Goal: Task Accomplishment & Management: Manage account settings

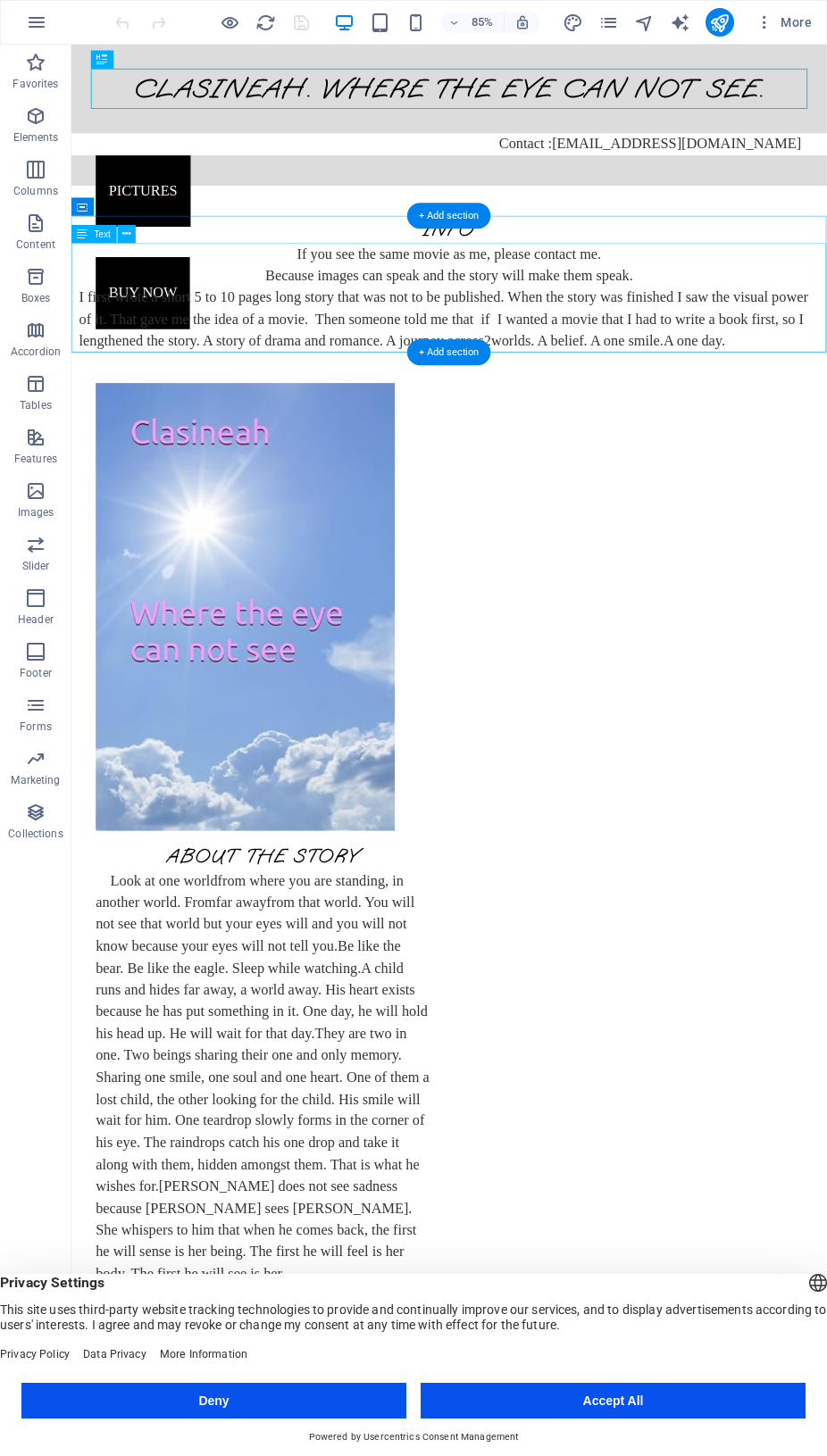
click at [342, 379] on div "If you see the same movie as me, please contact me. Because images can speak an…" at bounding box center [515, 343] width 889 height 129
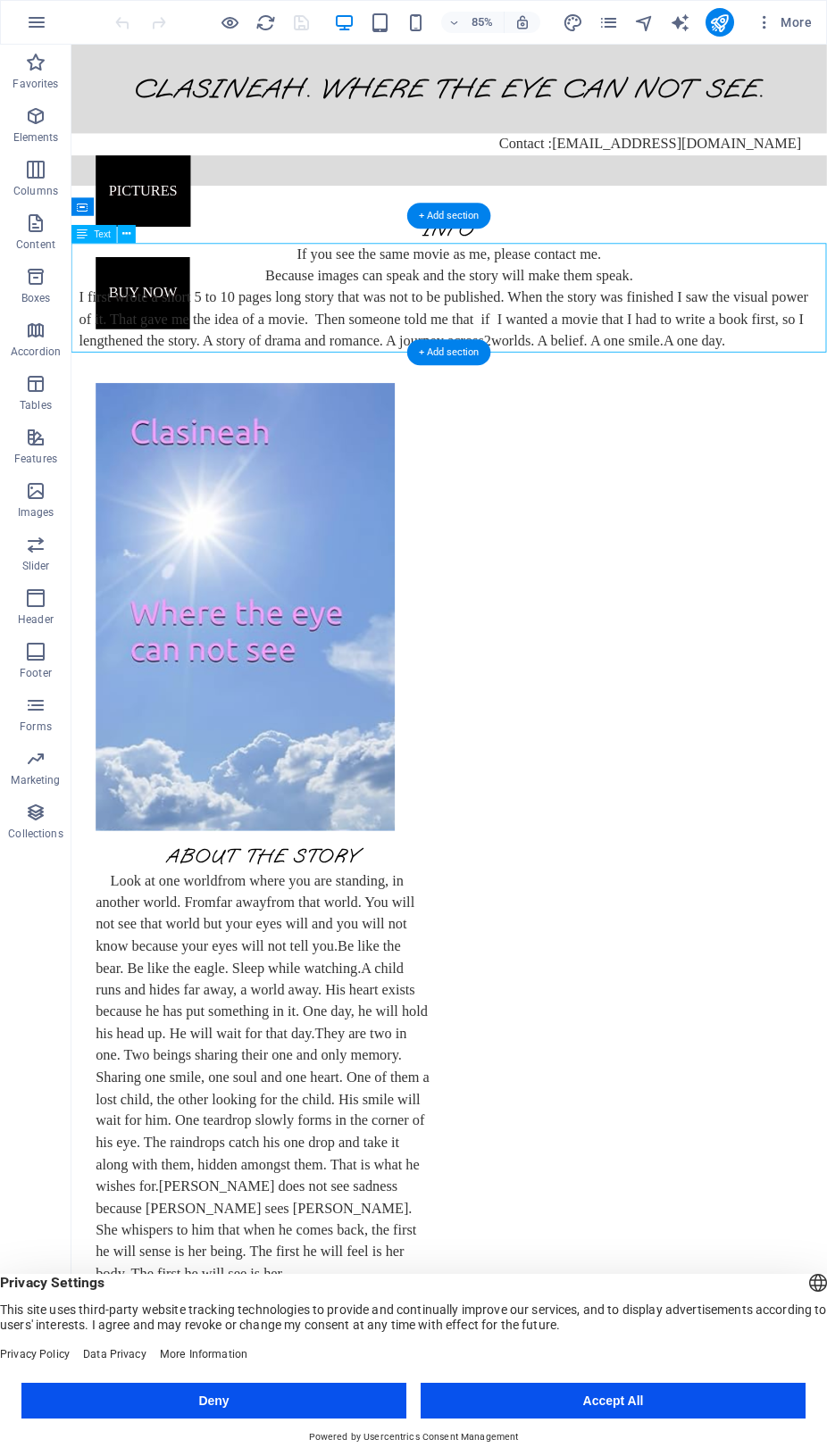
click at [342, 379] on div "If you see the same movie as me, please contact me. Because images can speak an…" at bounding box center [515, 343] width 889 height 129
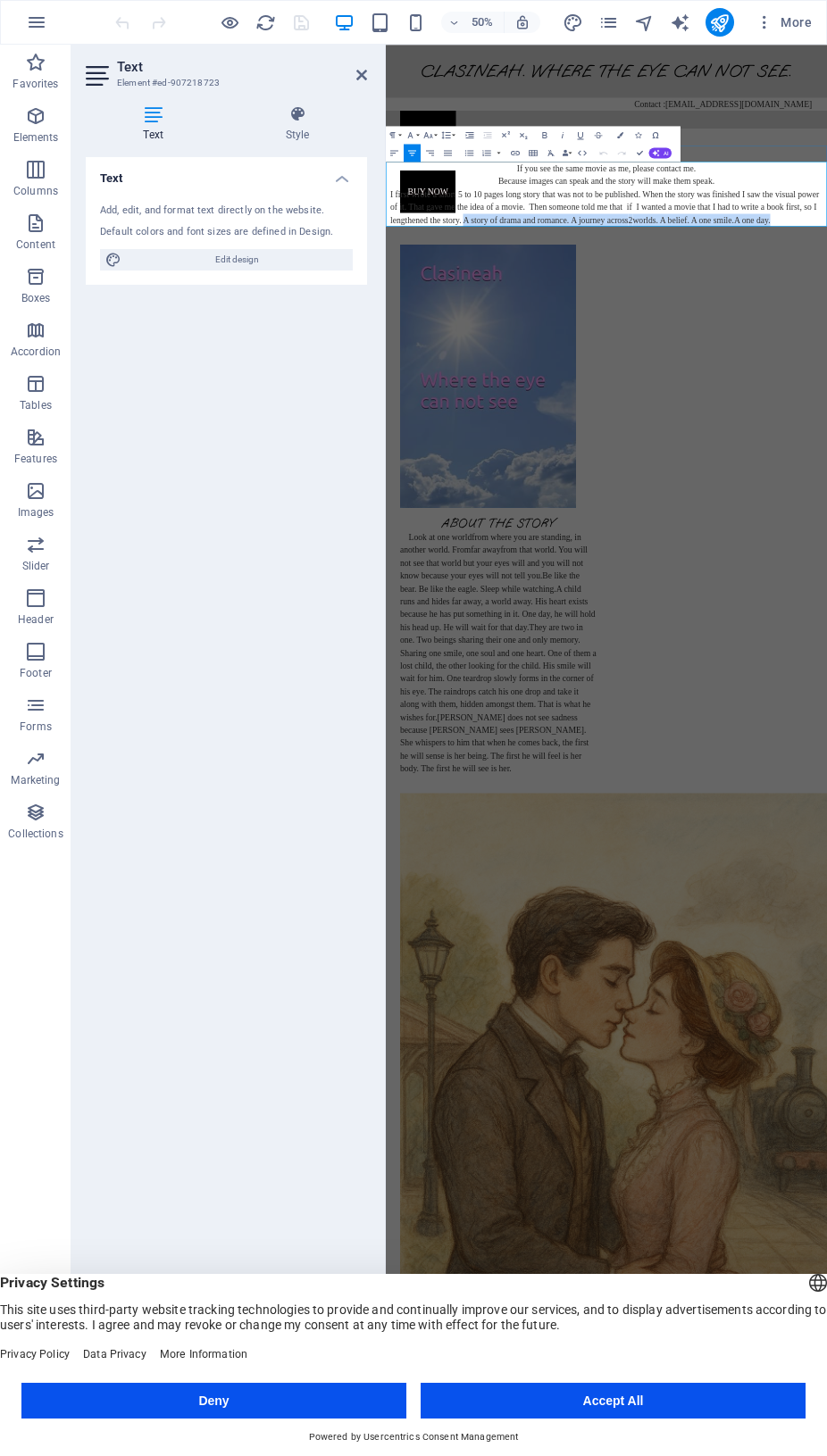
drag, startPoint x: 543, startPoint y: 395, endPoint x: 1225, endPoint y: 381, distance: 682.1
click at [826, 381] on p "I first wrote a short 5 to 10 pages long story that was not to be published. Wh…" at bounding box center [827, 367] width 864 height 77
copy p "A story of drama and romance. A journey across 2 worlds. A belief. A one smile.…"
click at [362, 77] on icon at bounding box center [362, 75] width 11 height 15
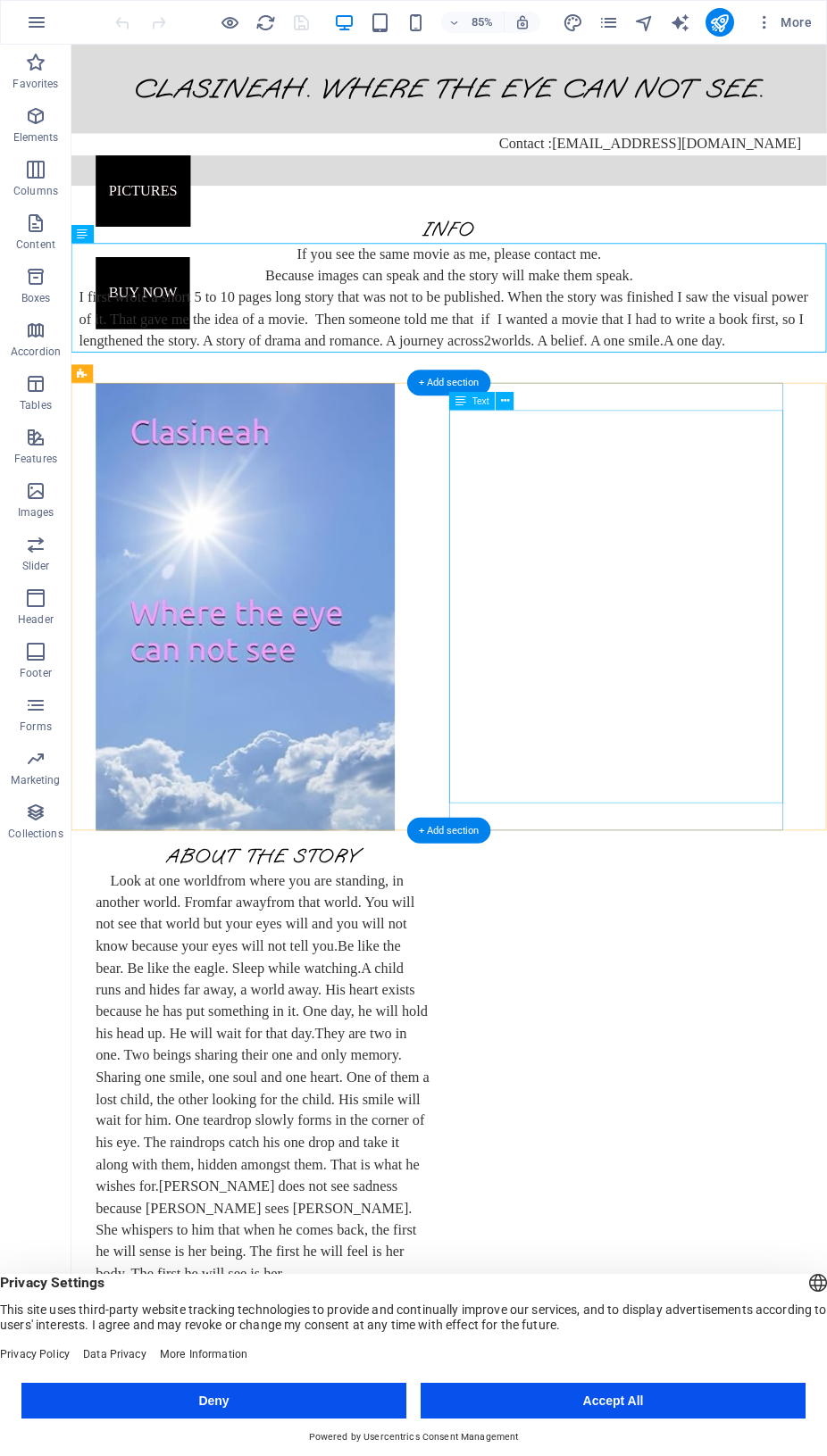
click at [493, 1017] on div "Look at one world from where you are standing, in another world. From far away …" at bounding box center [296, 1261] width 393 height 489
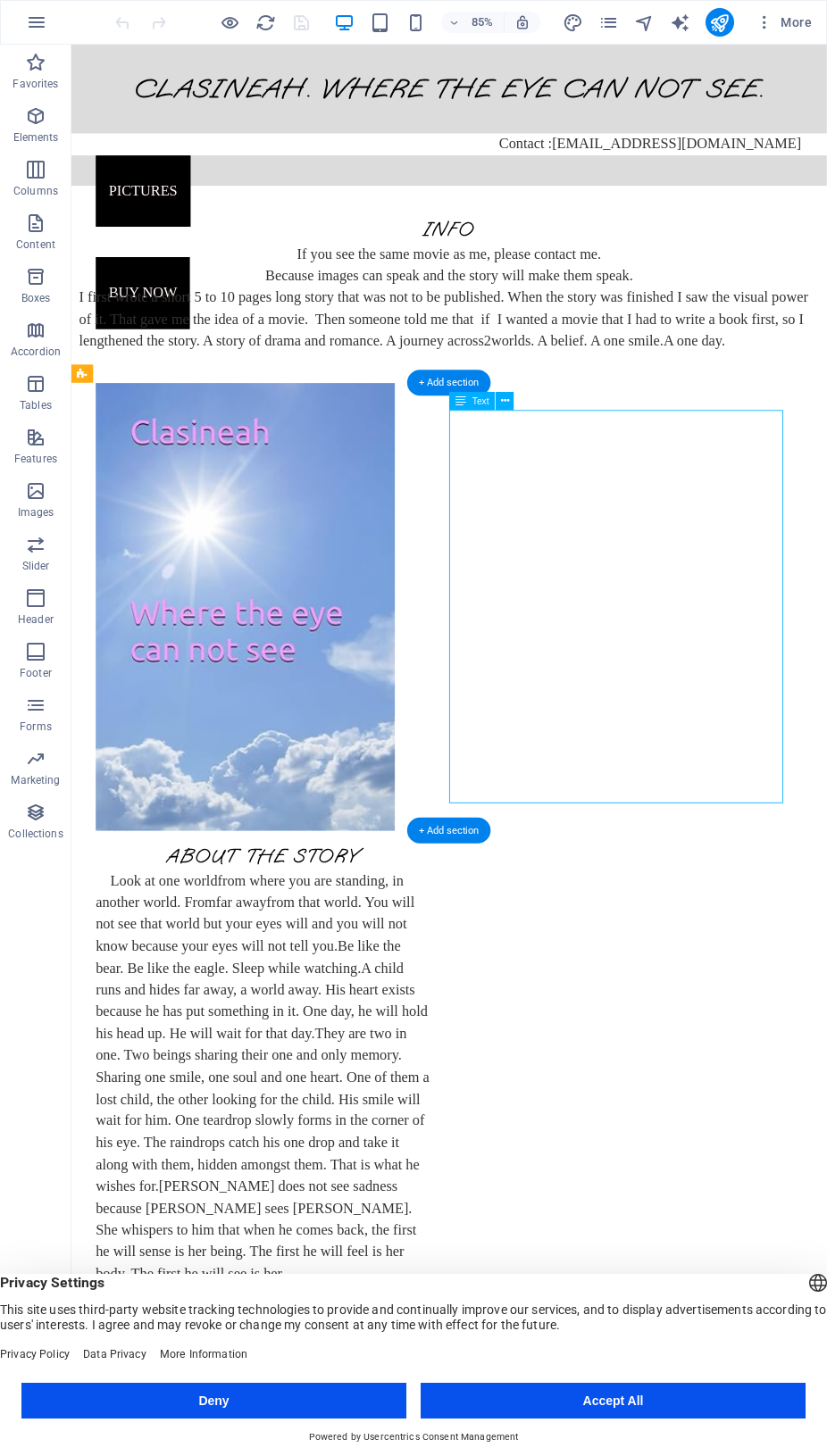
click at [493, 1017] on div "Look at one world from where you are standing, in another world. From far away …" at bounding box center [296, 1261] width 393 height 489
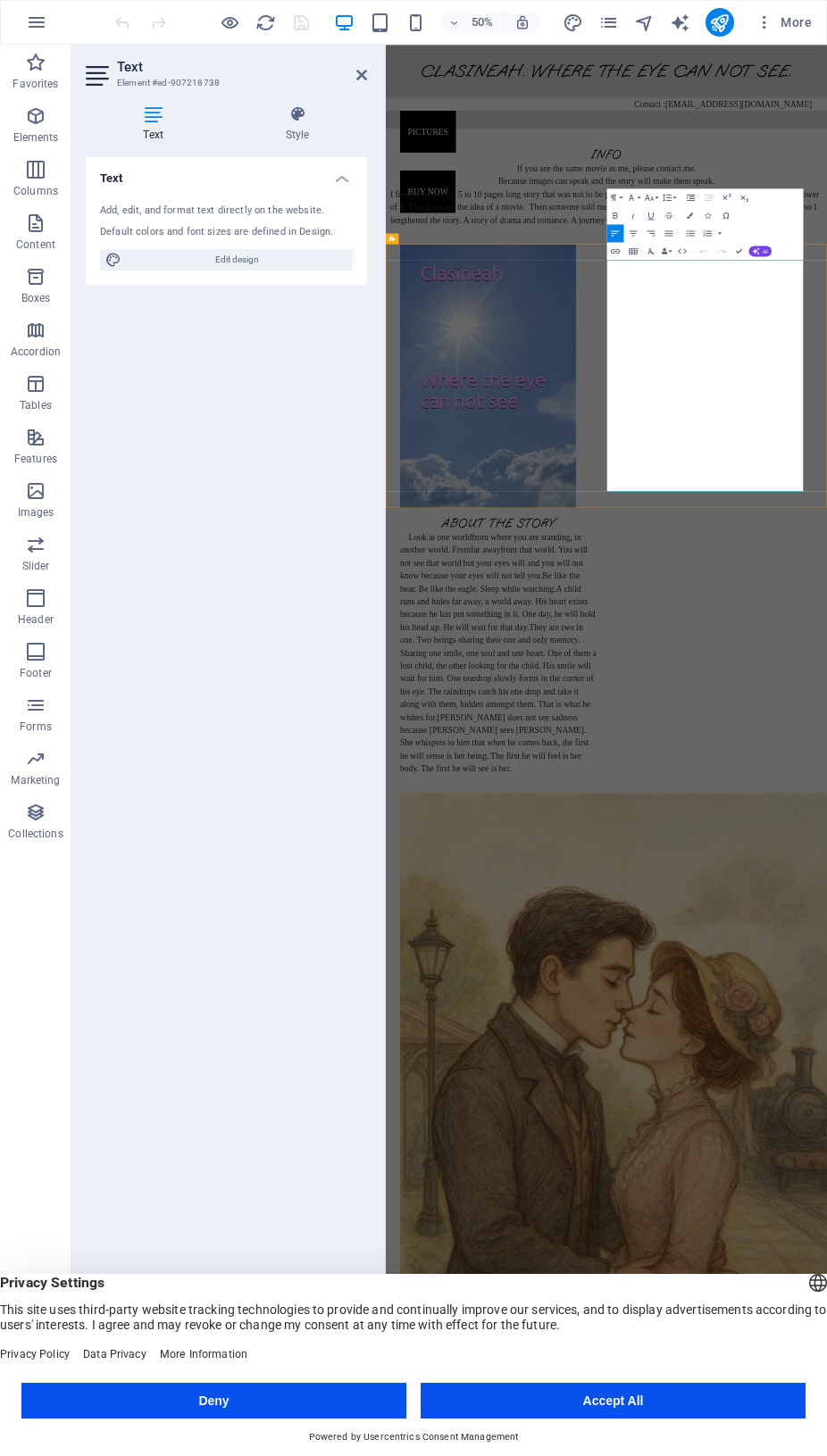
click at [790, 1044] on span "You will not see that world but your eyes will and you will not know because yo…" at bounding box center [601, 1079] width 375 height 70
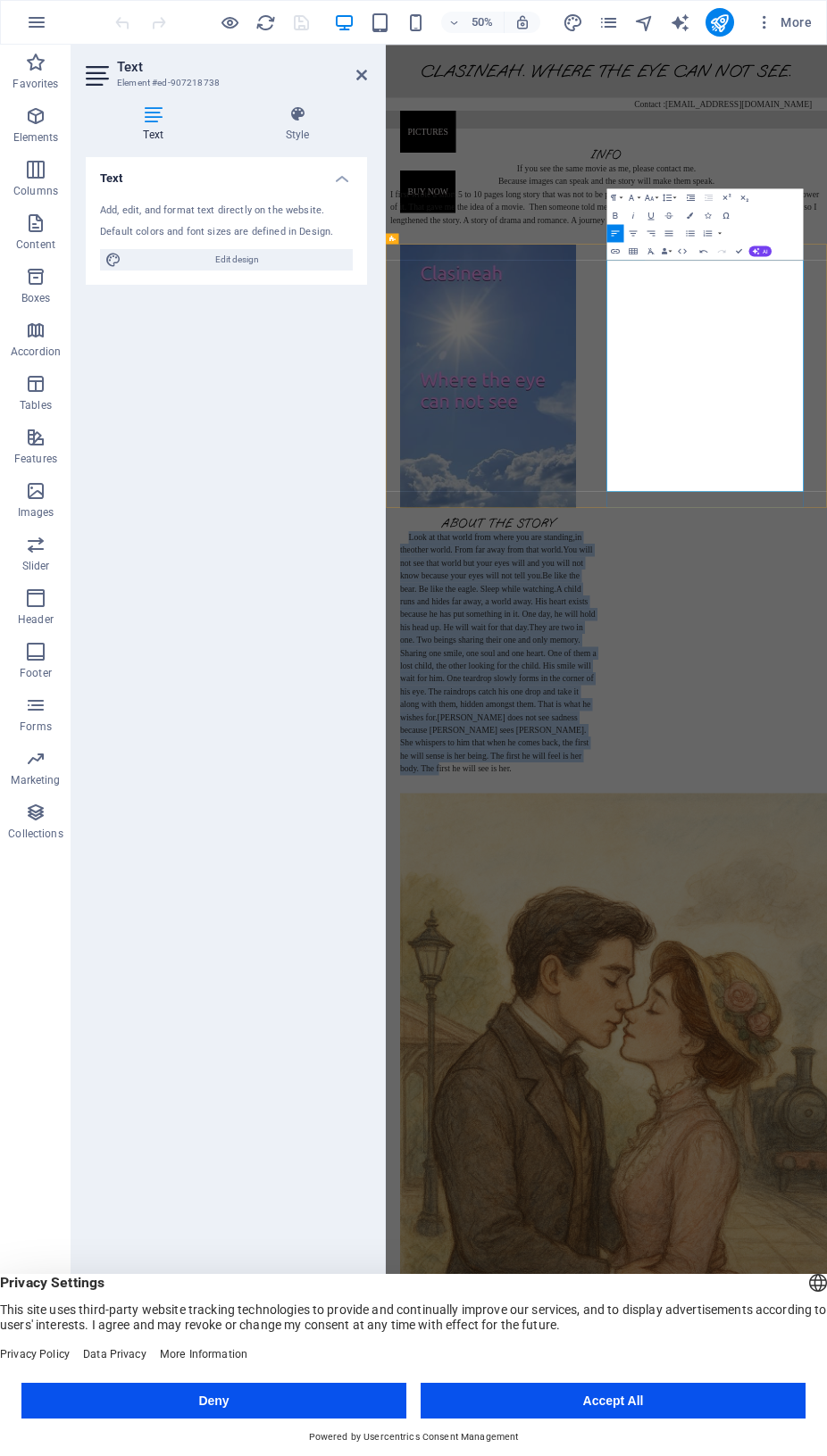
drag, startPoint x: 844, startPoint y: 487, endPoint x: 1121, endPoint y: 924, distance: 517.4
click at [807, 1017] on p "​ Look at that world from where you are standing, in the other world. From far …" at bounding box center [610, 1261] width 393 height 489
copy p "​ Look at that world from where you are standing, in the other world. From far …"
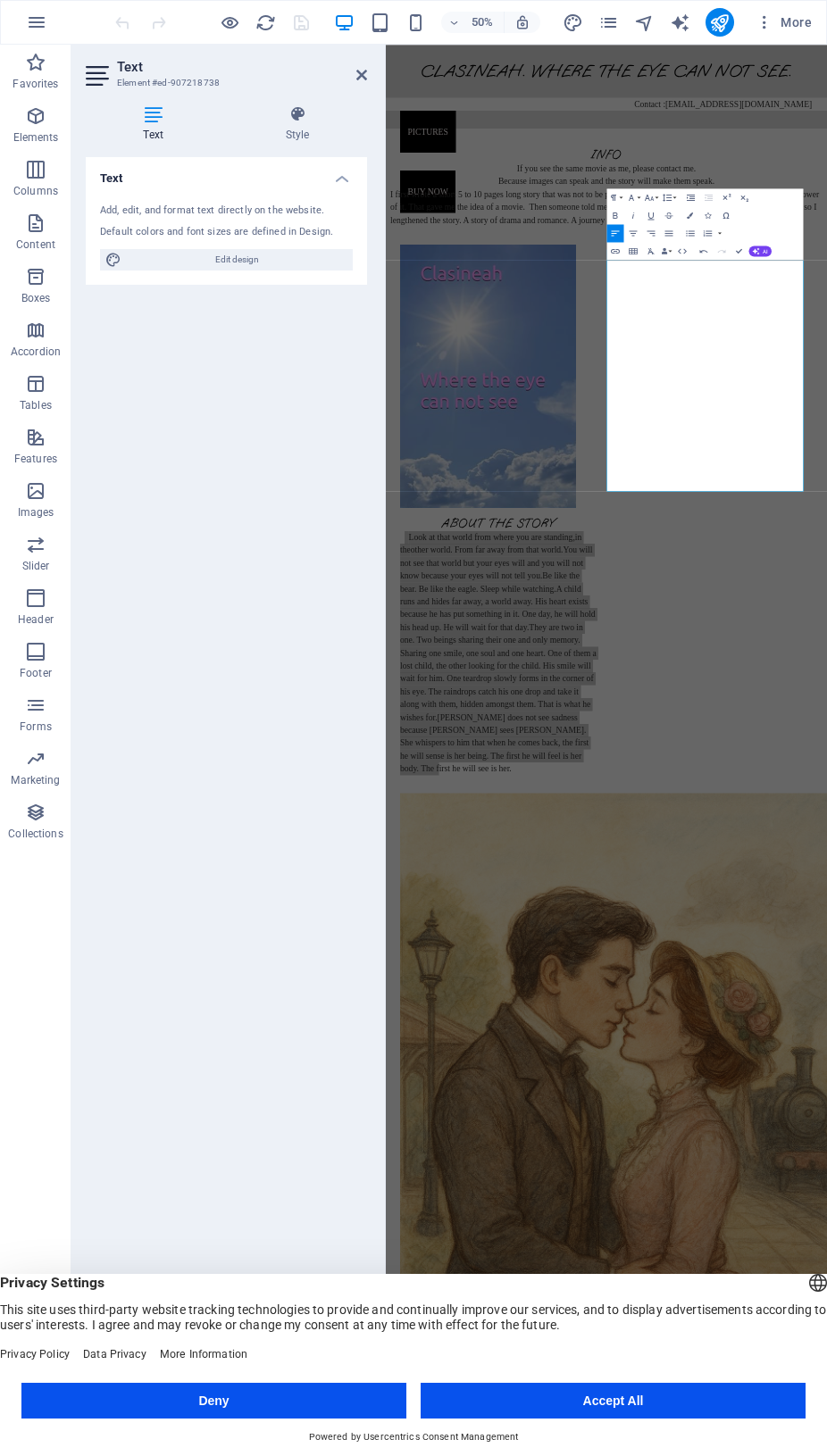
click at [274, 503] on div "Text Add, edit, and format text directly on the website. Default colors and fon…" at bounding box center [226, 785] width 282 height 1256
click at [364, 76] on icon at bounding box center [362, 75] width 11 height 15
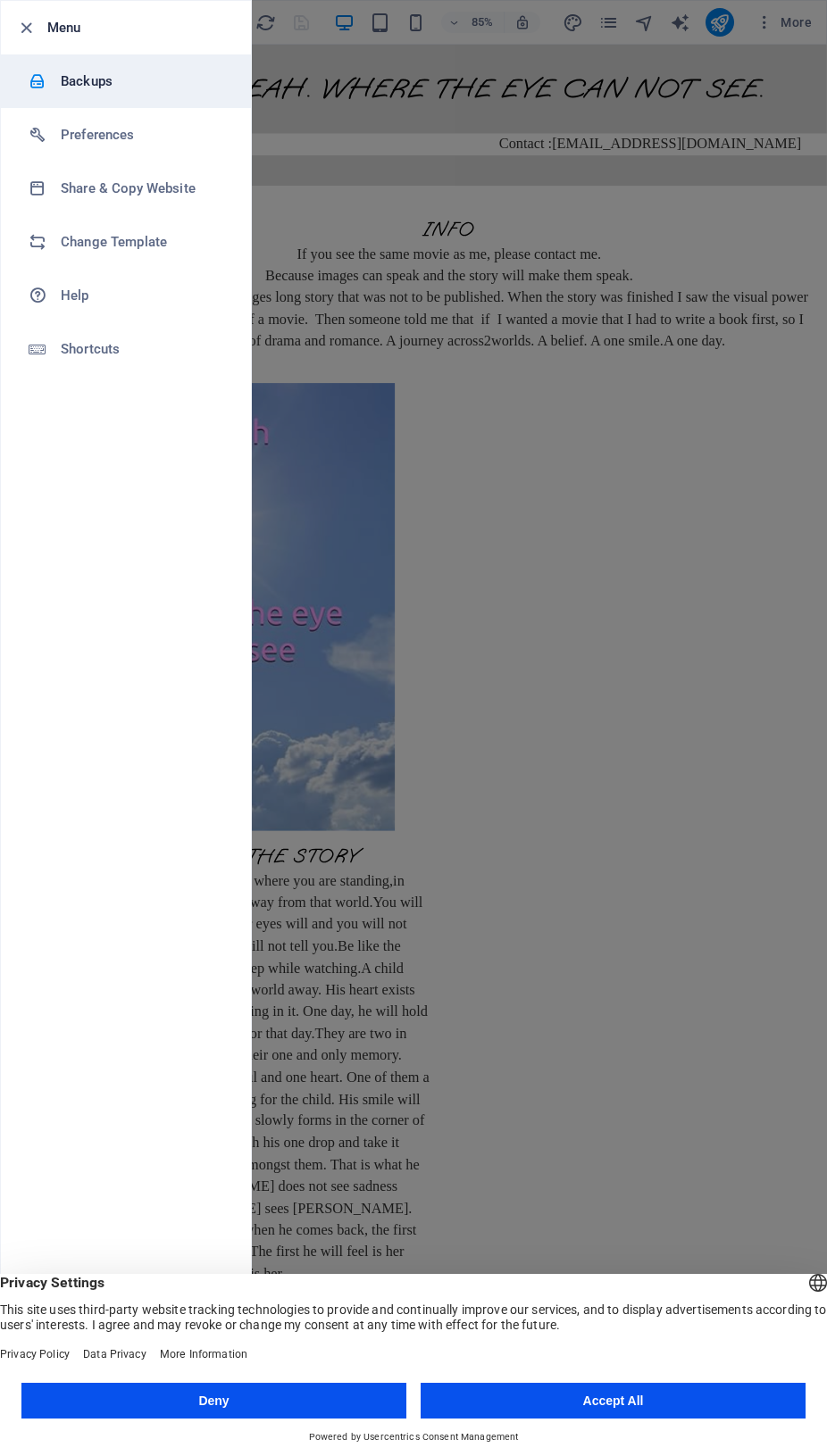
click at [88, 85] on h6 "Backups" at bounding box center [143, 81] width 165 height 22
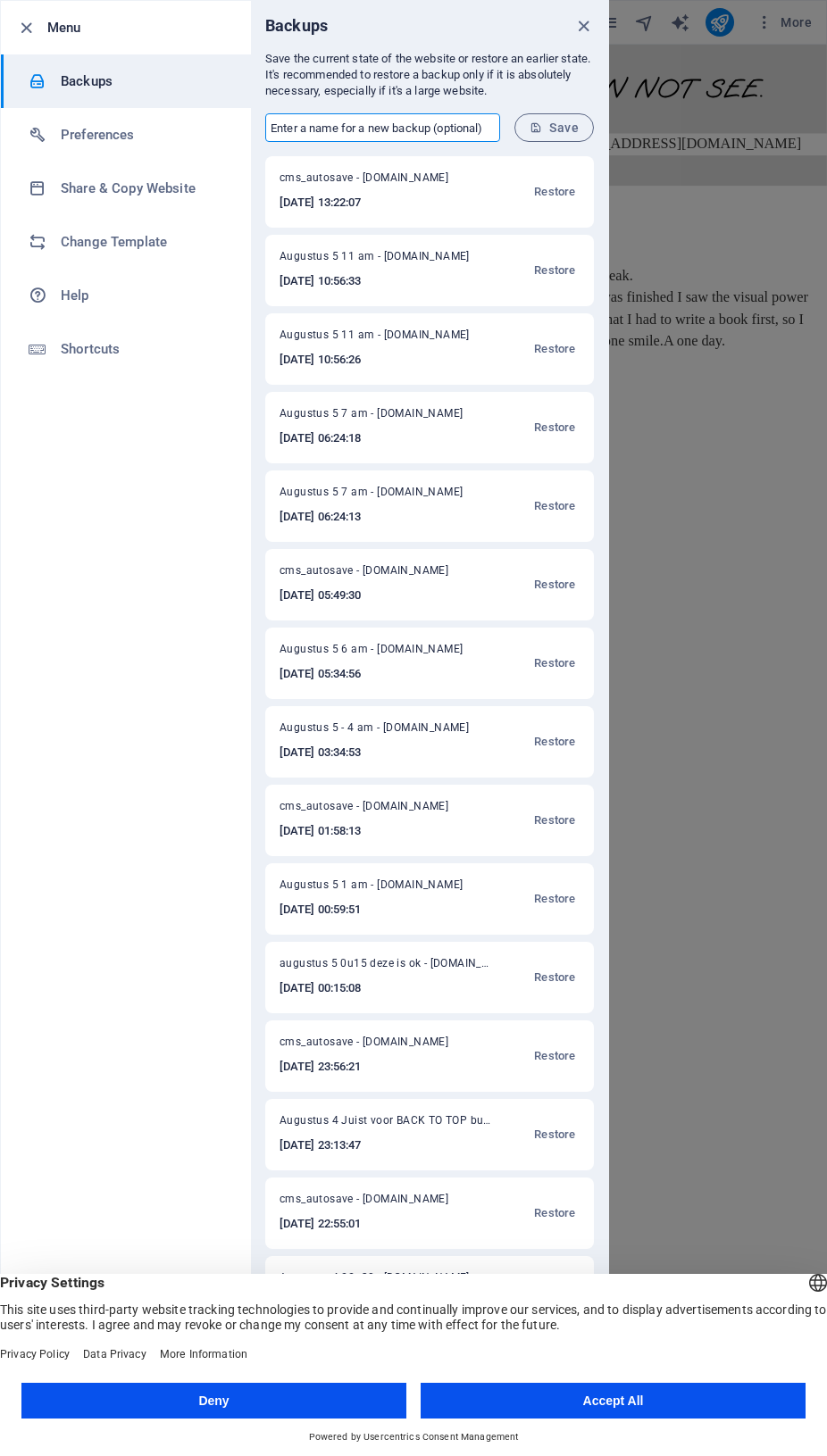
click at [326, 126] on input "text" at bounding box center [383, 127] width 235 height 28
type input "Augustus 5 13u30"
click at [543, 124] on icon "submit" at bounding box center [536, 128] width 13 height 13
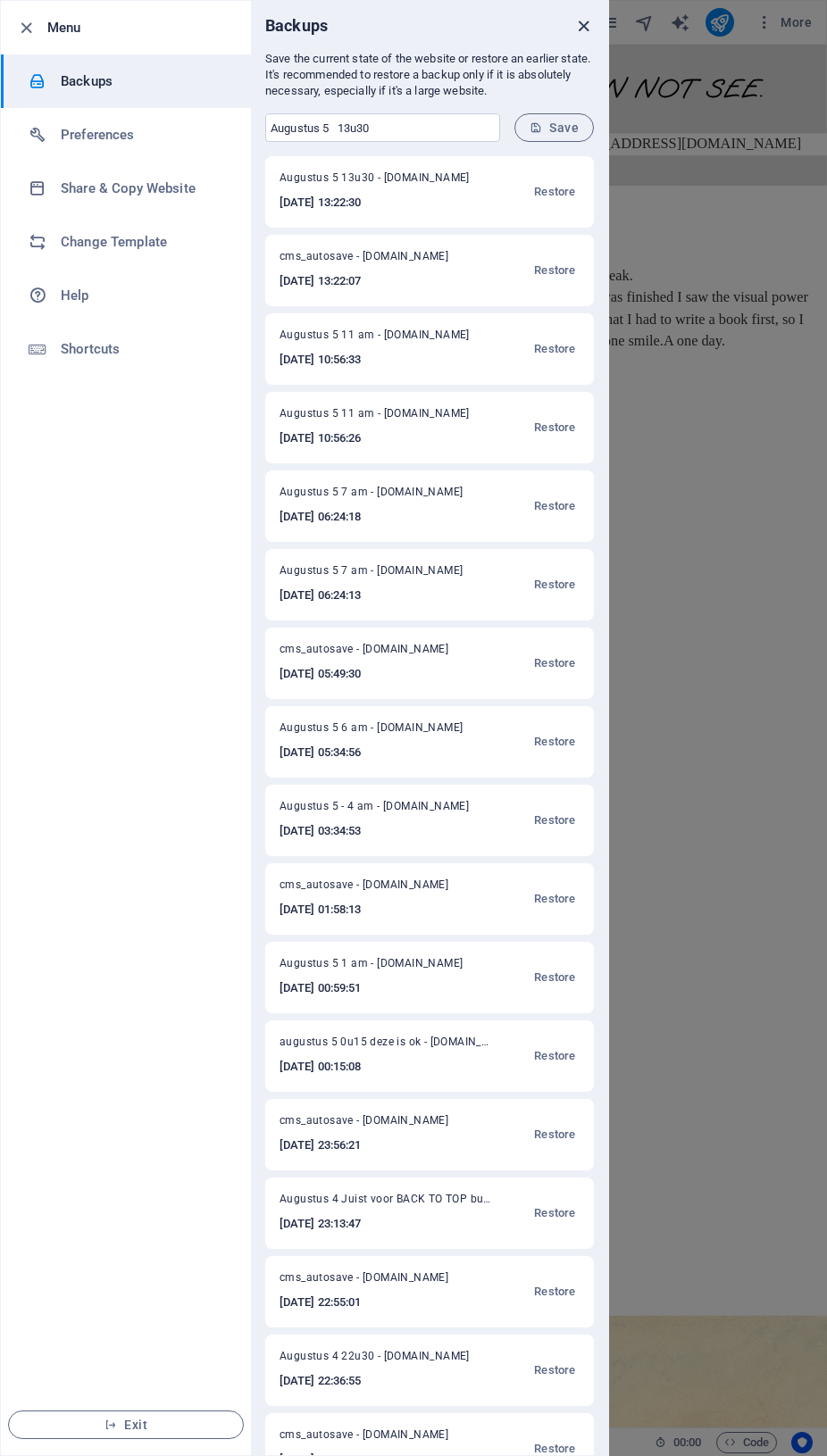
click at [588, 24] on icon "close" at bounding box center [584, 26] width 21 height 21
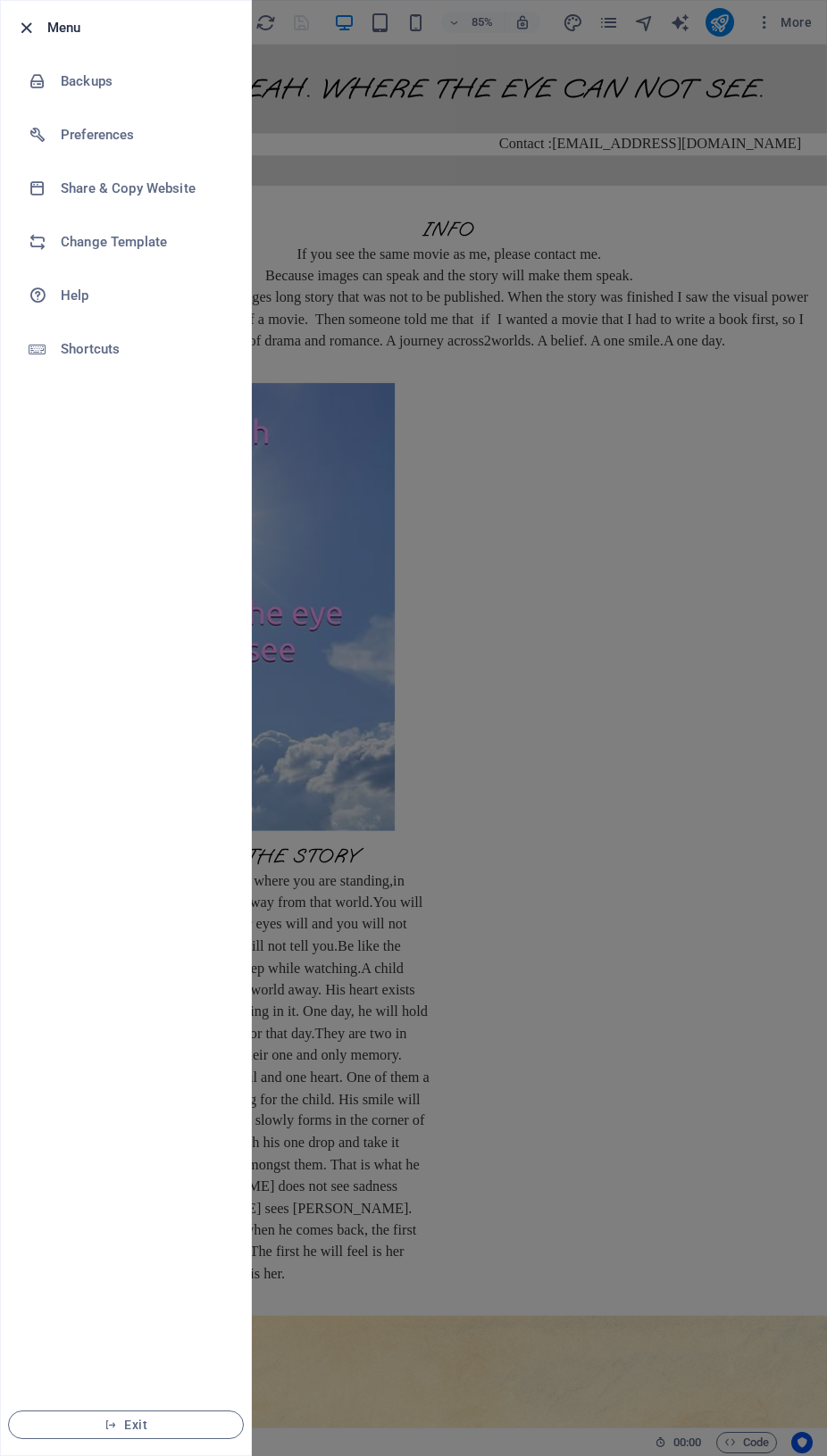
click at [29, 20] on icon "button" at bounding box center [26, 28] width 21 height 21
